Goal: Understand process/instructions: Learn about a topic

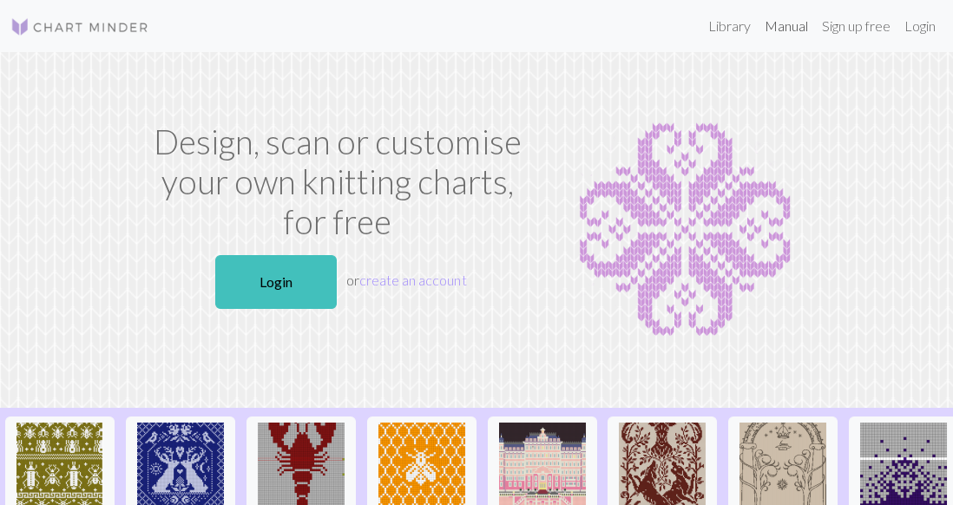
click at [788, 26] on link "Manual" at bounding box center [786, 26] width 57 height 35
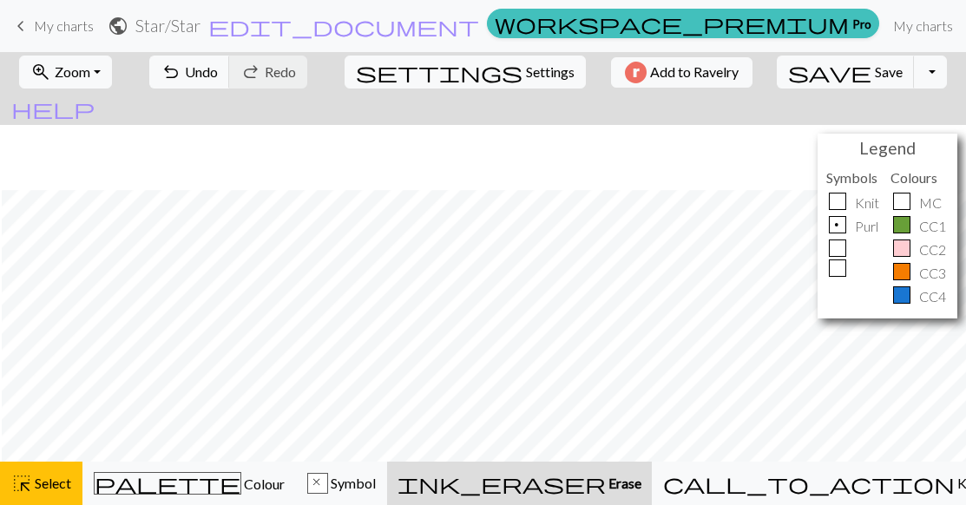
scroll to position [69, 0]
